Goal: Check status: Check status

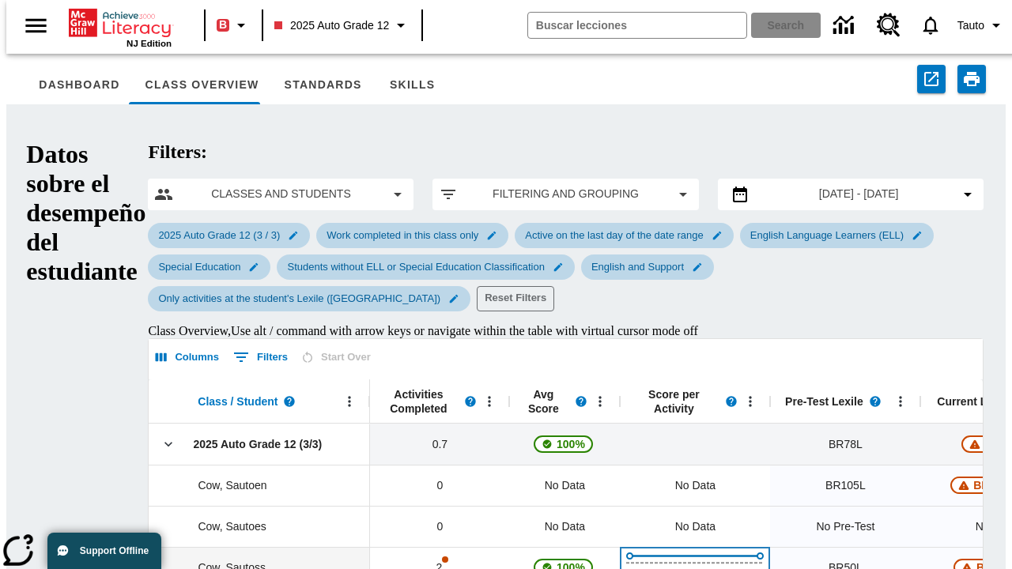
click at [626, 553] on div "Abrir Datos de actividades completadas, Cow, Sautoss" at bounding box center [695, 568] width 138 height 30
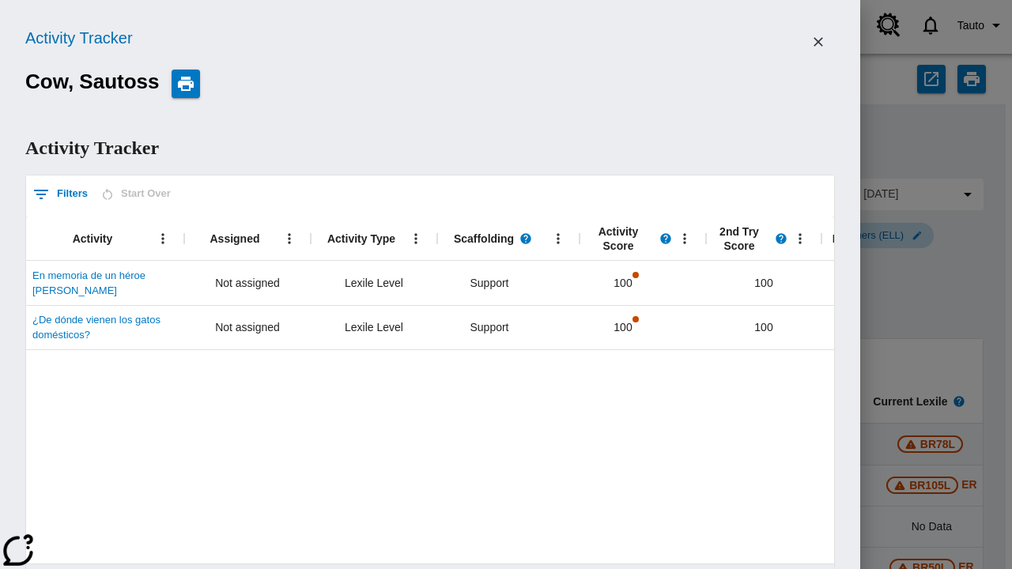
scroll to position [0, 64]
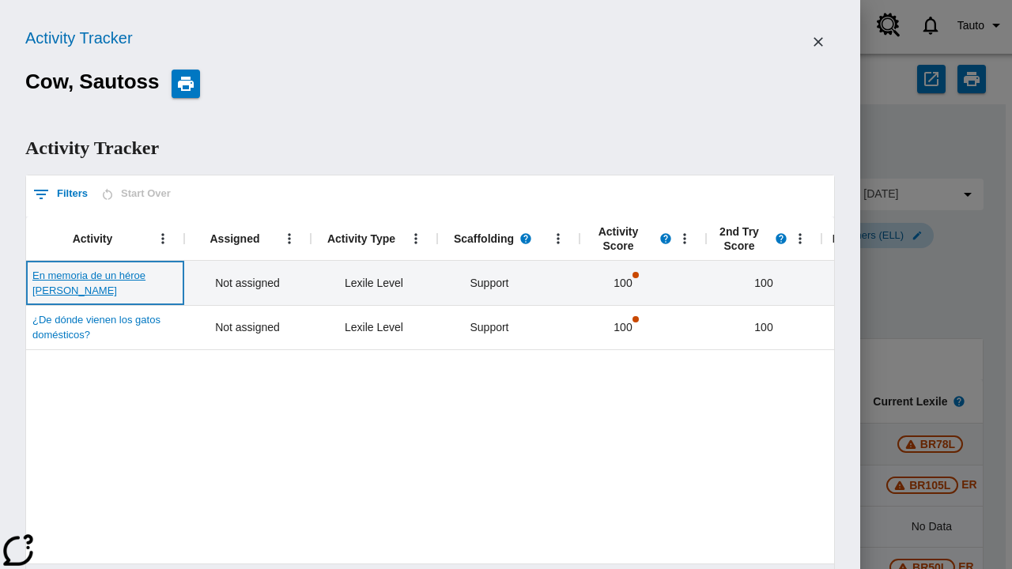
click at [105, 268] on span "En memoria de un héroe [PERSON_NAME]" at bounding box center [104, 283] width 145 height 31
